Goal: Navigation & Orientation: Find specific page/section

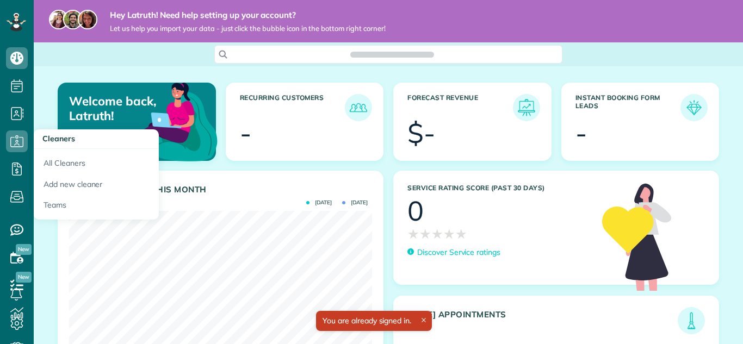
scroll to position [134, 303]
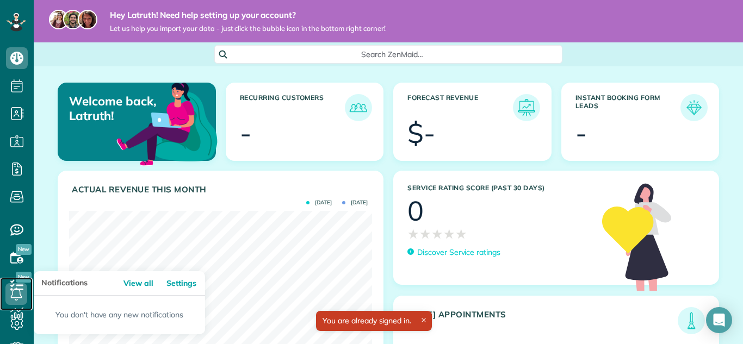
click at [21, 283] on icon at bounding box center [16, 294] width 22 height 22
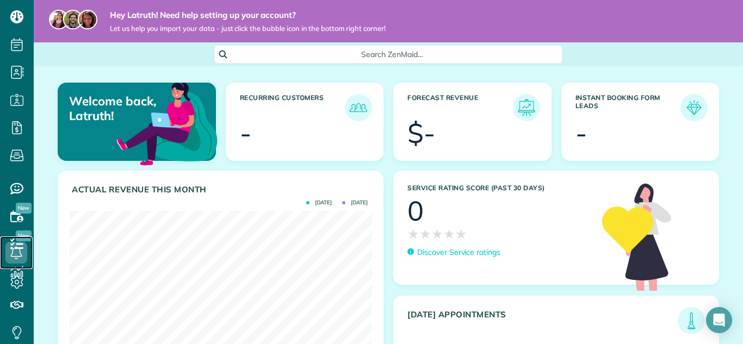
scroll to position [43, 0]
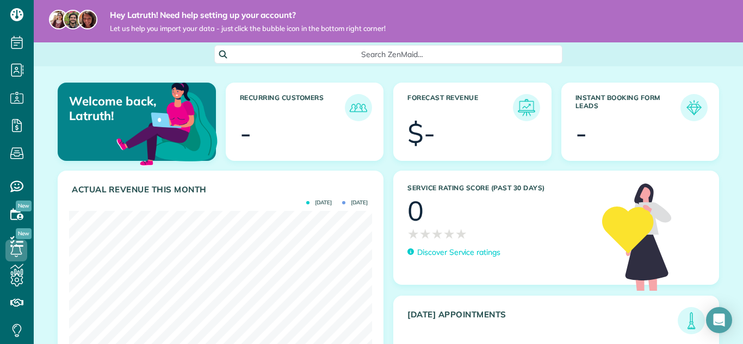
click at [443, 320] on h3 "Today's Appointments" at bounding box center [542, 322] width 270 height 24
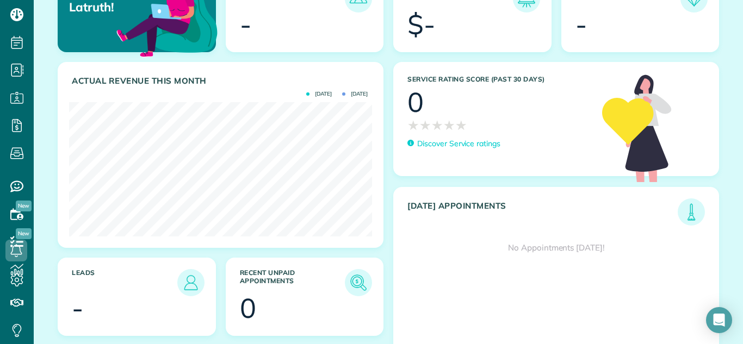
scroll to position [130, 0]
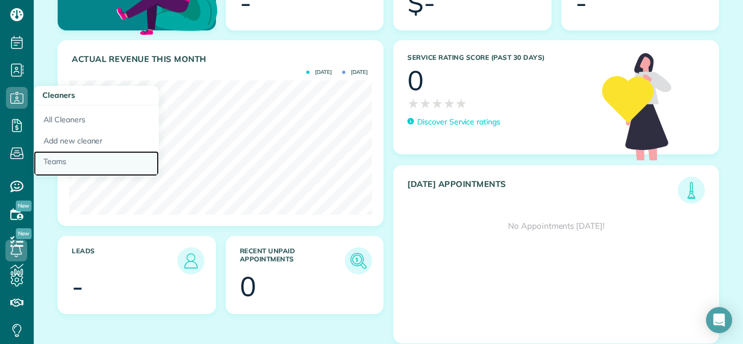
click at [58, 160] on link "Teams" at bounding box center [96, 163] width 125 height 25
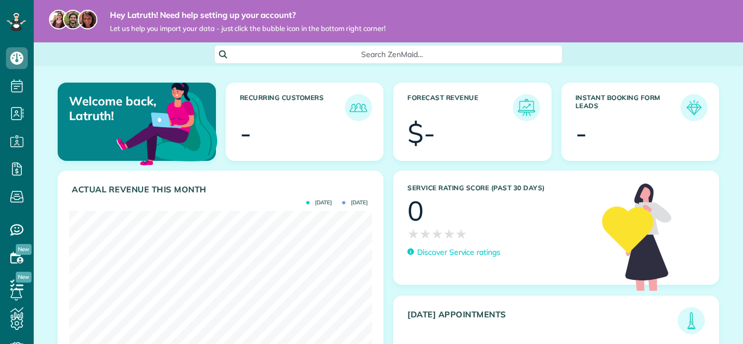
scroll to position [134, 303]
click at [17, 89] on icon at bounding box center [17, 86] width 22 height 22
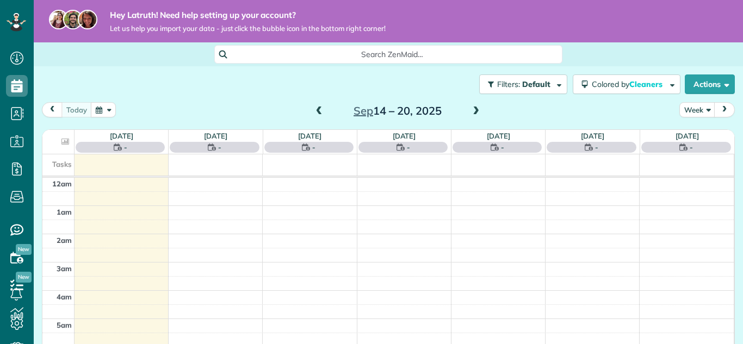
scroll to position [198, 0]
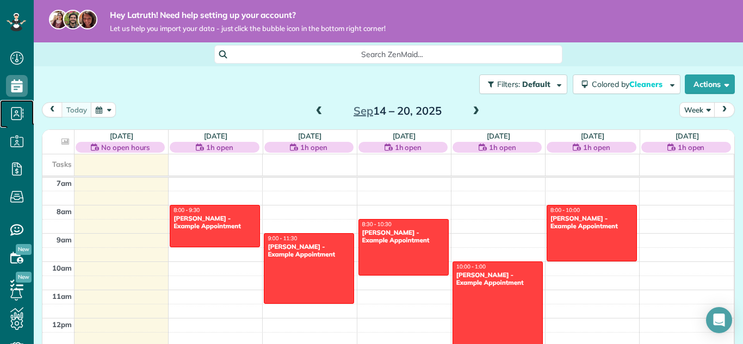
click at [11, 125] on span "Contacts" at bounding box center [17, 125] width 22 height 1
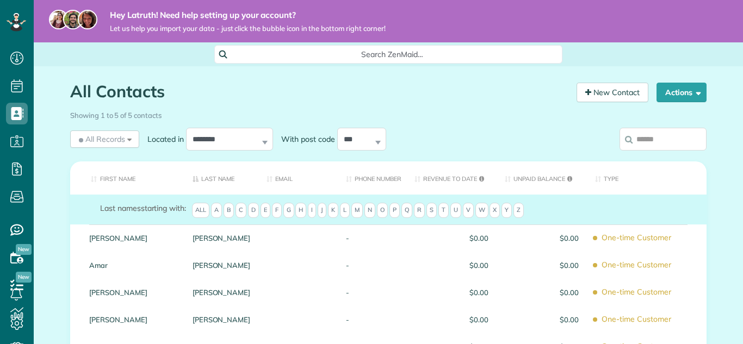
scroll to position [5, 5]
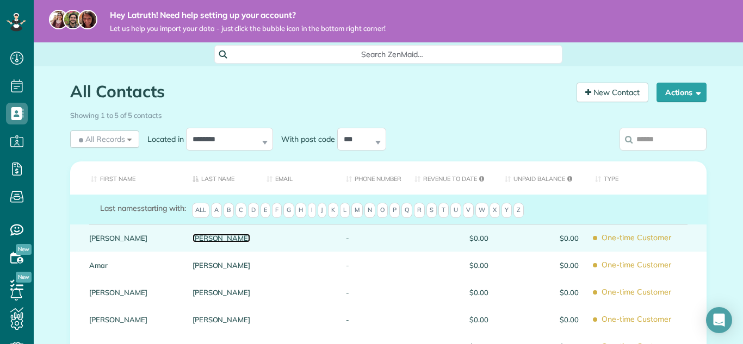
click at [216, 240] on link "[PERSON_NAME]" at bounding box center [221, 238] width 58 height 8
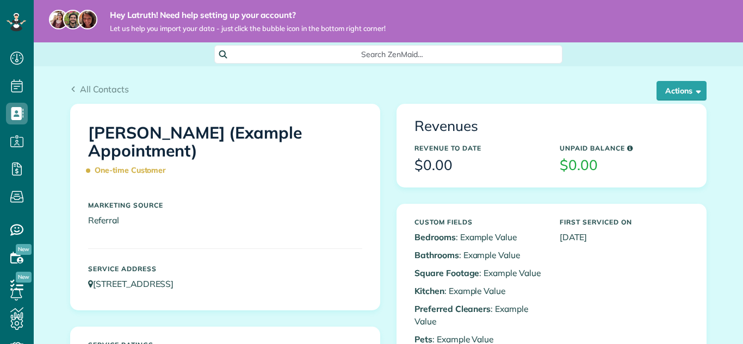
scroll to position [5, 5]
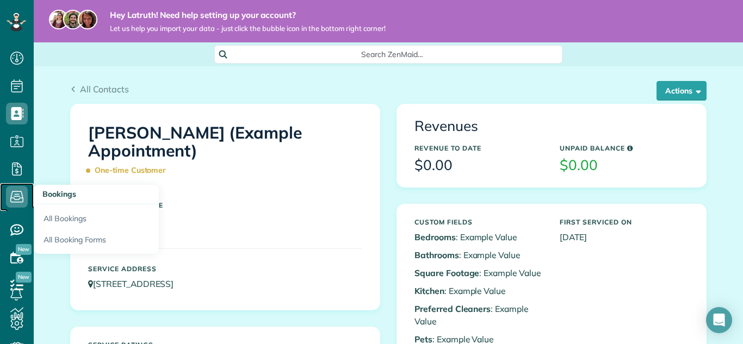
click at [20, 203] on icon at bounding box center [17, 197] width 22 height 22
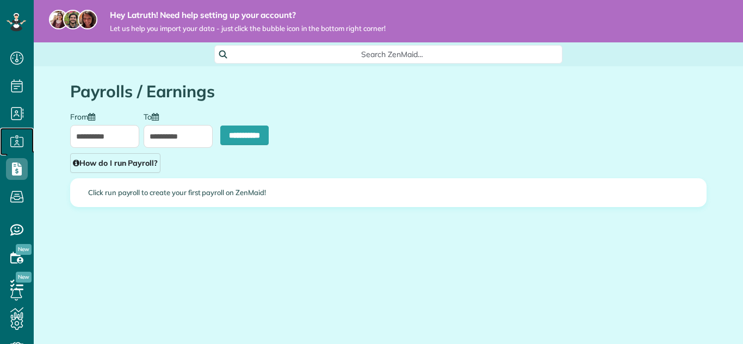
click at [18, 146] on icon at bounding box center [17, 141] width 22 height 22
type input "**********"
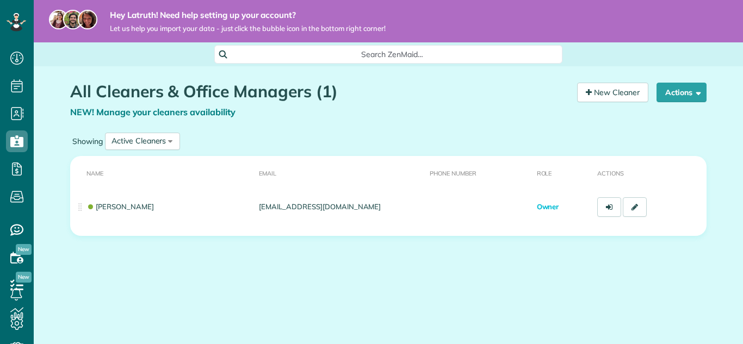
click at [18, 254] on span "New" at bounding box center [24, 249] width 16 height 11
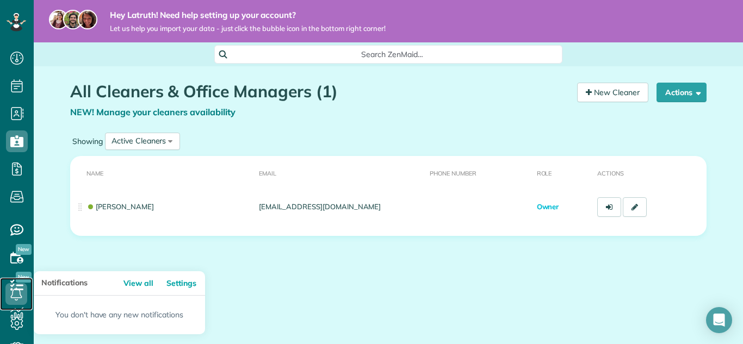
click at [19, 290] on use at bounding box center [16, 294] width 11 height 13
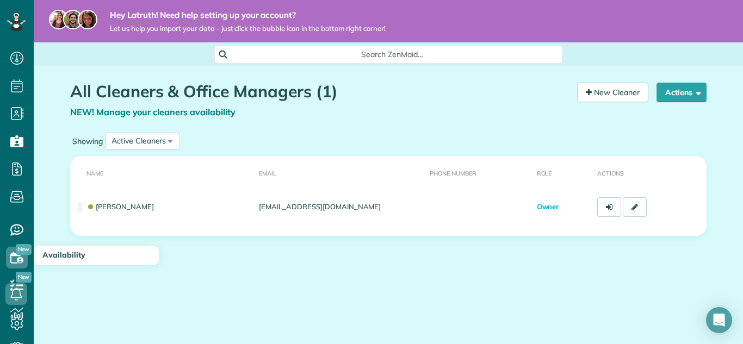
click at [54, 253] on span "Availability" at bounding box center [63, 255] width 43 height 10
click at [24, 254] on span "New" at bounding box center [24, 249] width 16 height 11
click at [23, 254] on span "New" at bounding box center [24, 249] width 16 height 11
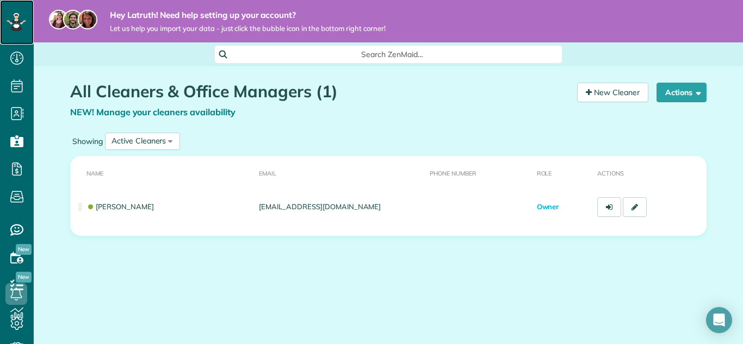
click at [11, 17] on icon at bounding box center [17, 22] width 20 height 18
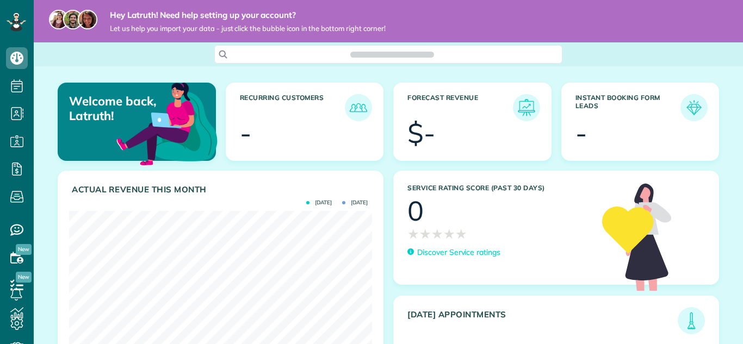
scroll to position [134, 303]
